Goal: Ask a question

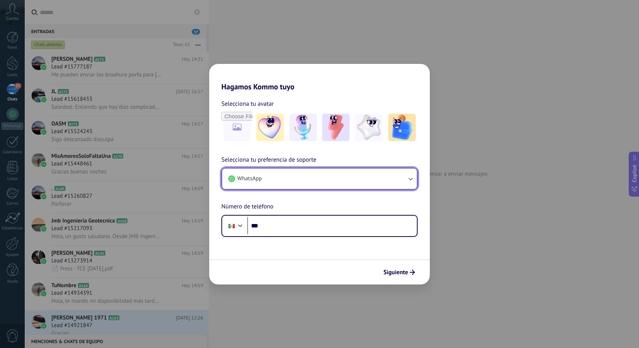
click at [369, 185] on button "WhatsApp" at bounding box center [319, 179] width 195 height 21
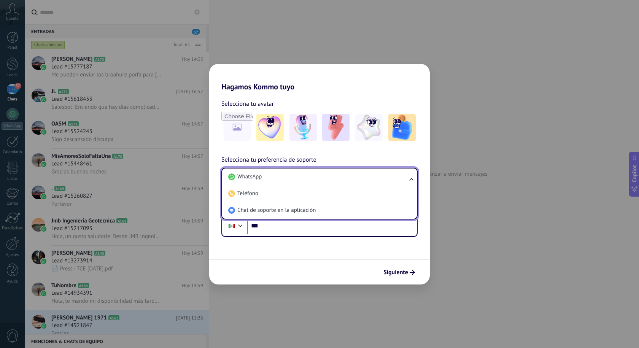
click at [331, 243] on form "Selecciona tu avatar Selecciona tu preferencia de soporte WhatsApp WhatsApp Tel…" at bounding box center [319, 187] width 221 height 193
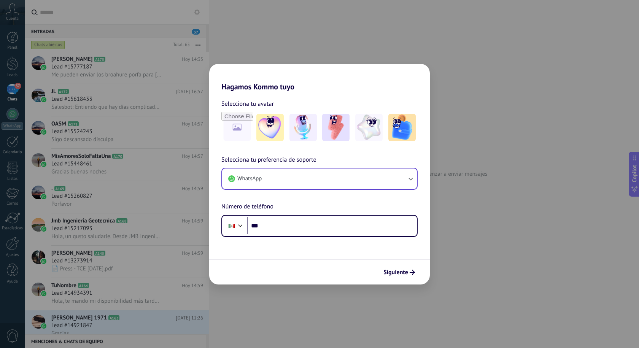
click at [296, 167] on div "Selecciona tu preferencia de soporte WhatsApp Número de teléfono Phone ***" at bounding box center [319, 196] width 221 height 82
drag, startPoint x: 301, startPoint y: 197, endPoint x: 301, endPoint y: 184, distance: 13.3
click at [301, 197] on div "Selecciona tu preferencia de soporte WhatsApp Número de teléfono Phone ***" at bounding box center [319, 196] width 221 height 82
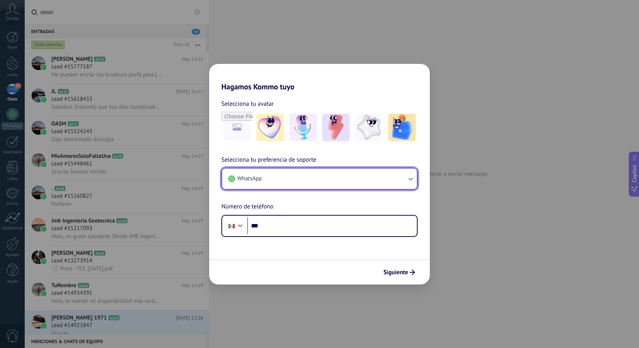
click at [299, 174] on button "WhatsApp" at bounding box center [319, 179] width 195 height 21
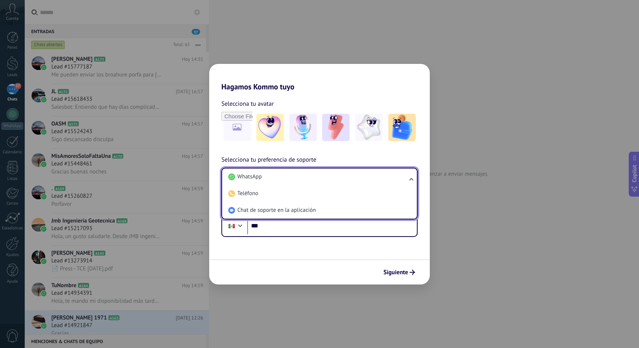
drag, startPoint x: 296, startPoint y: 212, endPoint x: 306, endPoint y: 218, distance: 11.8
click at [296, 212] on span "Chat de soporte en la aplicación" at bounding box center [276, 211] width 78 height 8
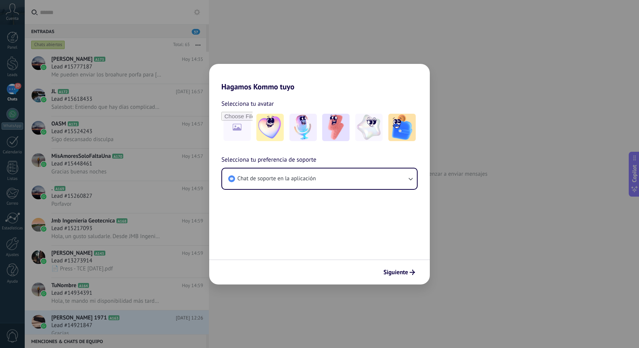
click at [330, 239] on form "Selecciona tu avatar Selecciona tu preferencia de soporte Chat de soporte en la…" at bounding box center [319, 187] width 221 height 193
click at [407, 274] on span "Siguiente" at bounding box center [395, 272] width 25 height 5
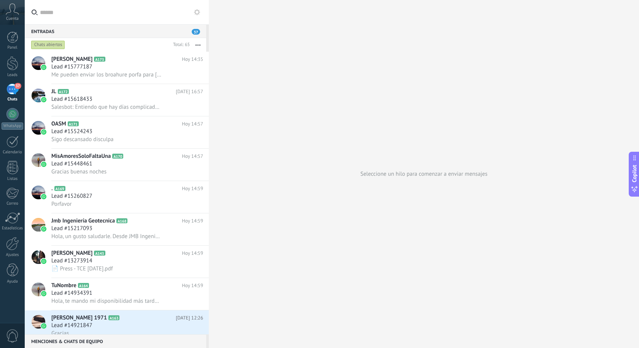
click at [24, 11] on div "Cuenta" at bounding box center [12, 12] width 25 height 25
